Goal: Book appointment/travel/reservation

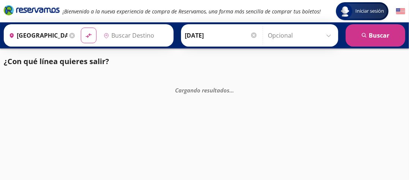
type input "[GEOGRAPHIC_DATA], [GEOGRAPHIC_DATA]"
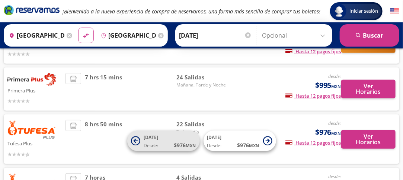
scroll to position [149, 0]
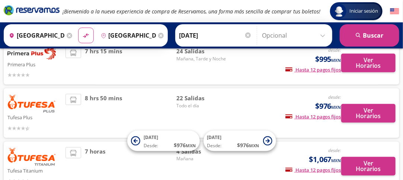
click at [26, 54] on img at bounding box center [31, 53] width 48 height 13
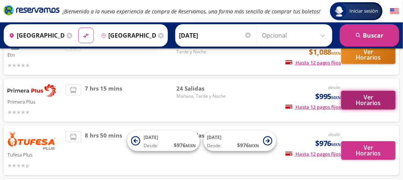
click at [359, 94] on button "Ver Horarios" at bounding box center [368, 100] width 54 height 19
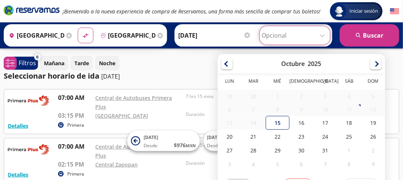
click at [323, 34] on input "Opcional" at bounding box center [295, 35] width 67 height 19
click at [252, 123] on div "14" at bounding box center [254, 122] width 24 height 13
click at [250, 124] on div "14" at bounding box center [254, 122] width 24 height 13
click at [250, 123] on div "14" at bounding box center [254, 122] width 24 height 13
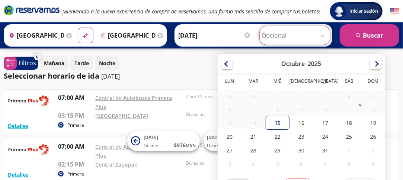
click at [250, 123] on div "14" at bounding box center [254, 122] width 24 height 13
click at [374, 65] on div at bounding box center [375, 62] width 11 height 11
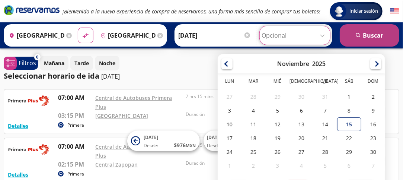
click at [363, 36] on button "search [GEOGRAPHIC_DATA]" at bounding box center [370, 35] width 60 height 22
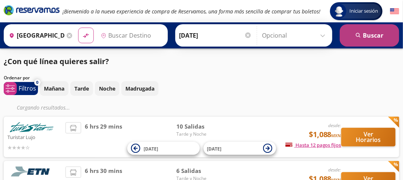
type input "[GEOGRAPHIC_DATA], [GEOGRAPHIC_DATA]"
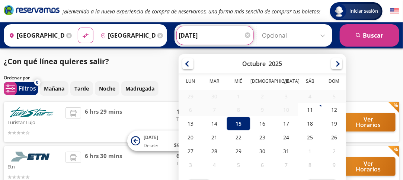
click at [201, 32] on input "[DATE]" at bounding box center [215, 35] width 73 height 19
click at [214, 123] on div "14" at bounding box center [214, 124] width 24 height 14
type input "[DATE]"
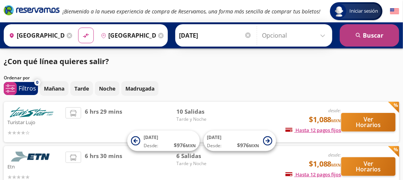
click at [348, 26] on button "search [GEOGRAPHIC_DATA]" at bounding box center [370, 35] width 60 height 22
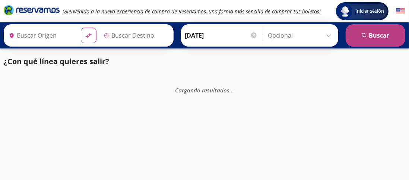
type input "[GEOGRAPHIC_DATA], [GEOGRAPHIC_DATA]"
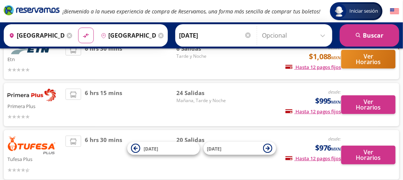
scroll to position [112, 0]
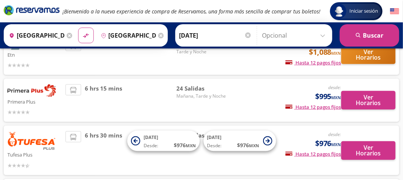
click at [38, 87] on img at bounding box center [31, 90] width 48 height 13
click at [39, 87] on img at bounding box center [31, 90] width 48 height 13
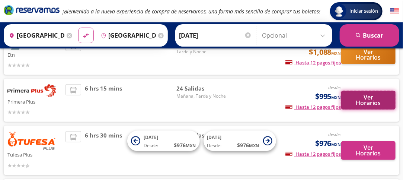
click at [352, 93] on button "Ver Horarios" at bounding box center [368, 100] width 54 height 19
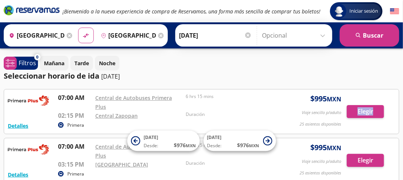
click at [352, 93] on div "Detalles Primera 07:00 AM Central de Autobuses Primera Plus 02:15 PM Central Za…" at bounding box center [201, 111] width 387 height 37
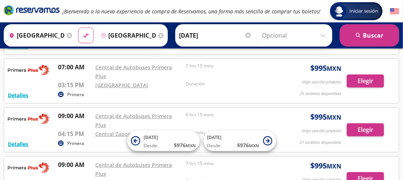
scroll to position [58, 0]
